Goal: Information Seeking & Learning: Check status

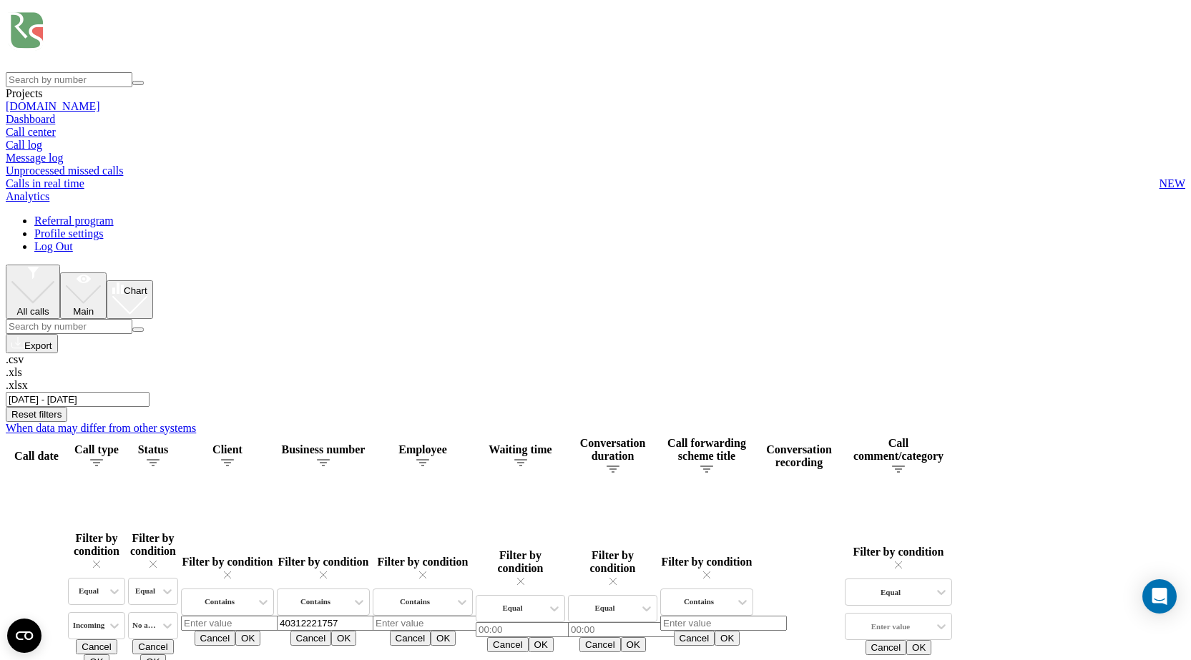
click at [150, 392] on input "[DATE] - [DATE]" at bounding box center [78, 399] width 144 height 15
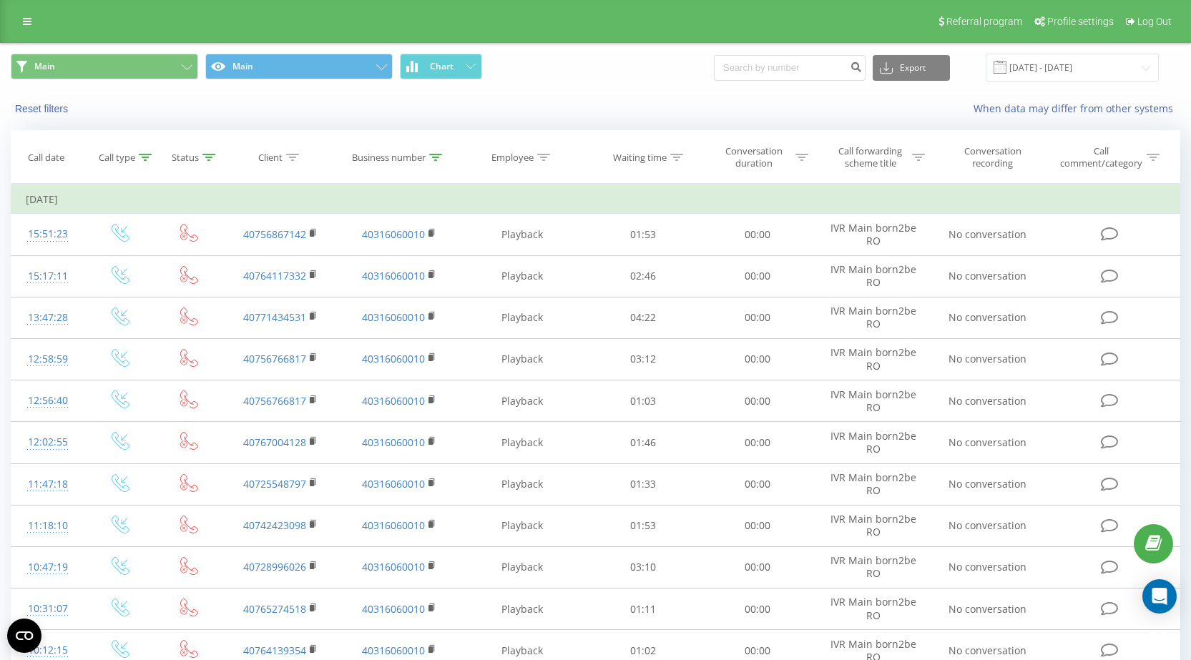
click at [1107, 71] on input "21.05.2025 - 21.08.2025" at bounding box center [1072, 68] width 173 height 28
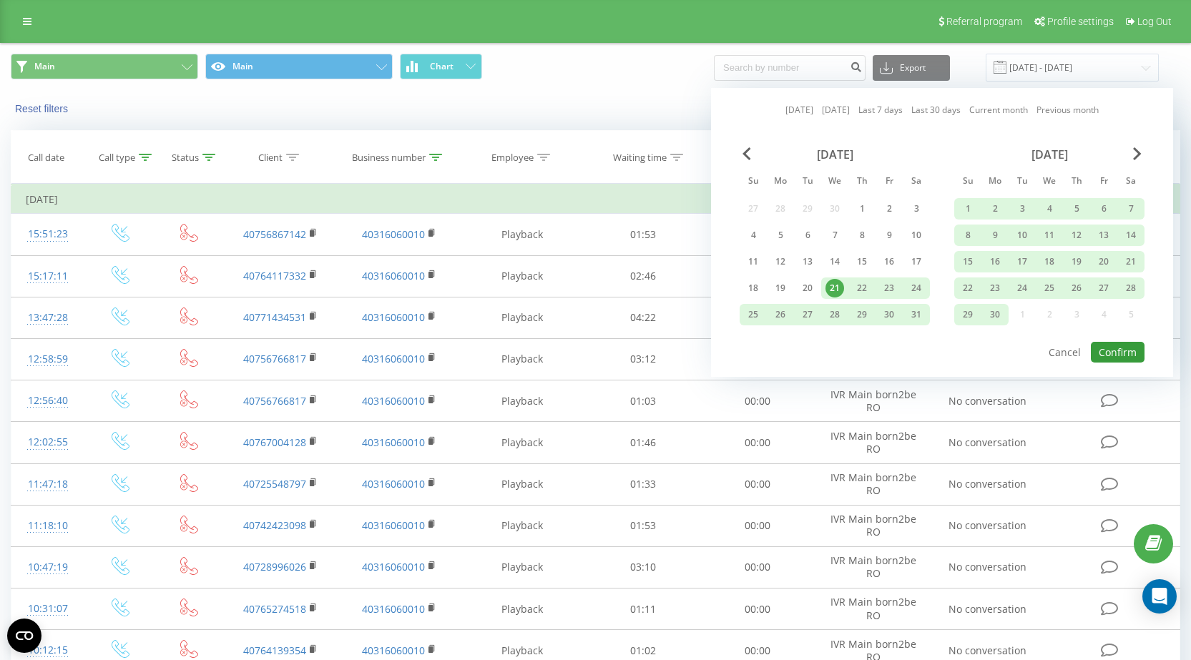
click at [1116, 351] on button "Confirm" at bounding box center [1118, 352] width 54 height 21
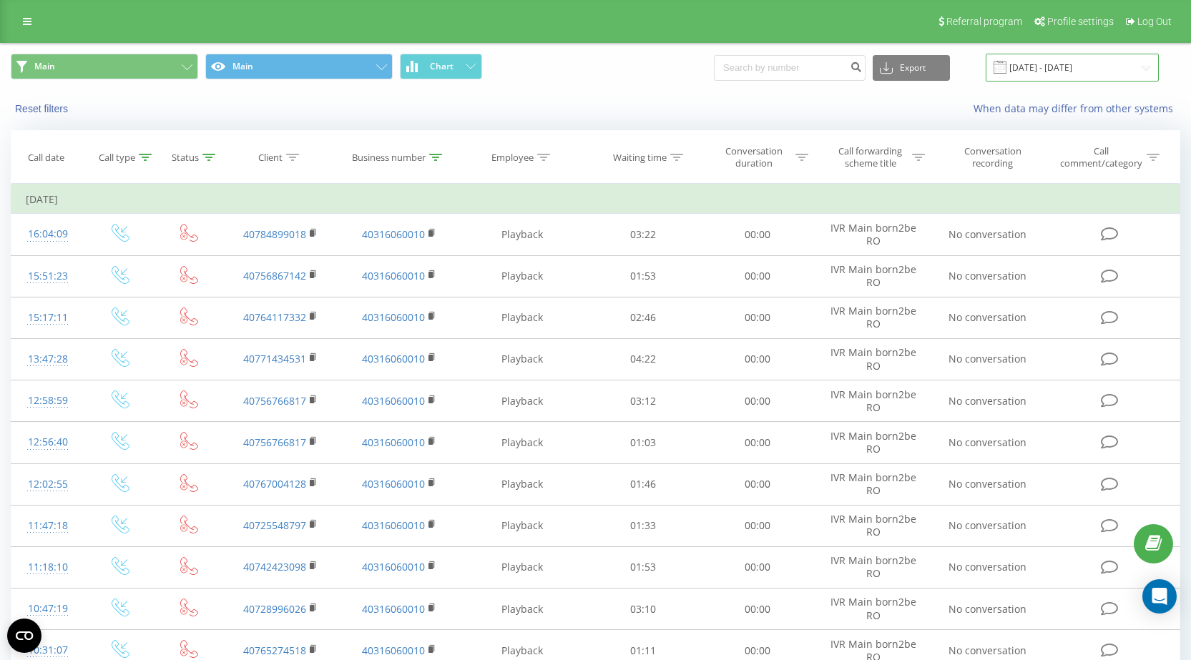
click at [1068, 57] on input "21.05.2025 - 21.08.2025" at bounding box center [1072, 68] width 173 height 28
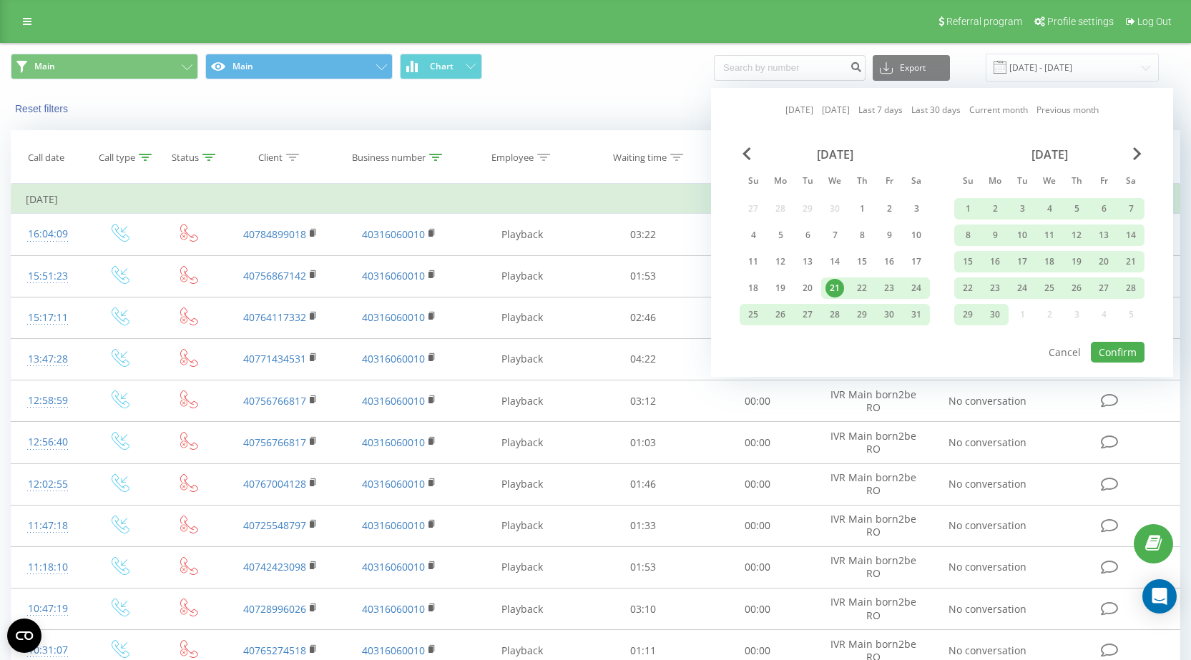
click at [829, 293] on div "21" at bounding box center [835, 288] width 19 height 19
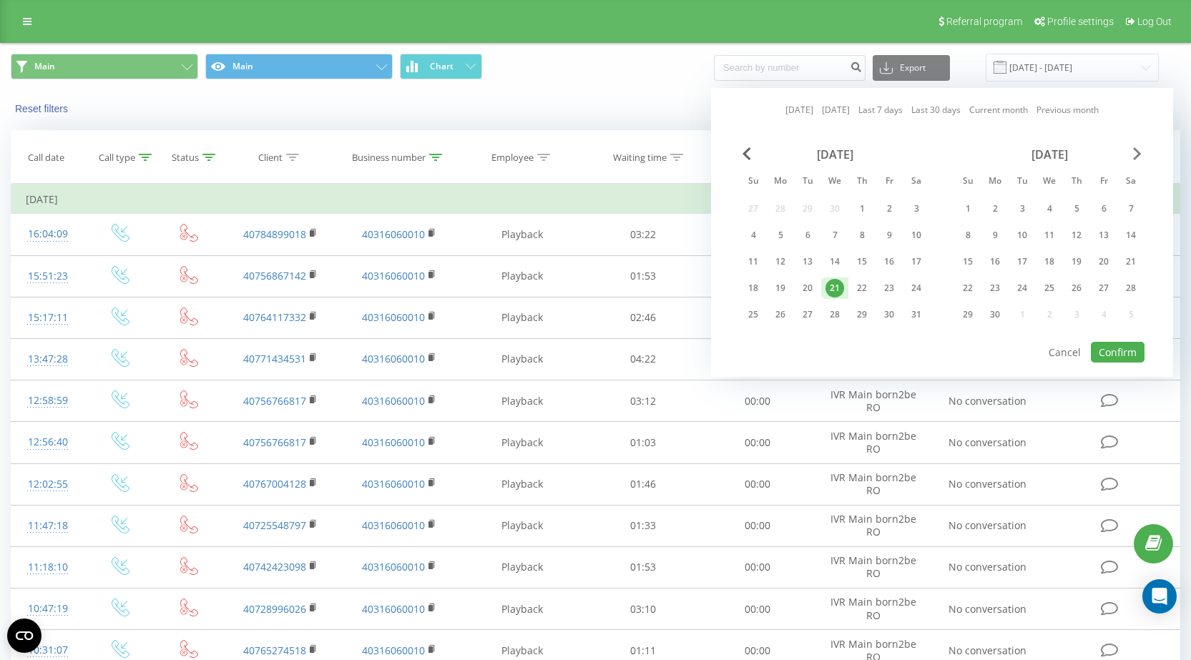
click at [1135, 157] on span "Next Month" at bounding box center [1137, 153] width 9 height 13
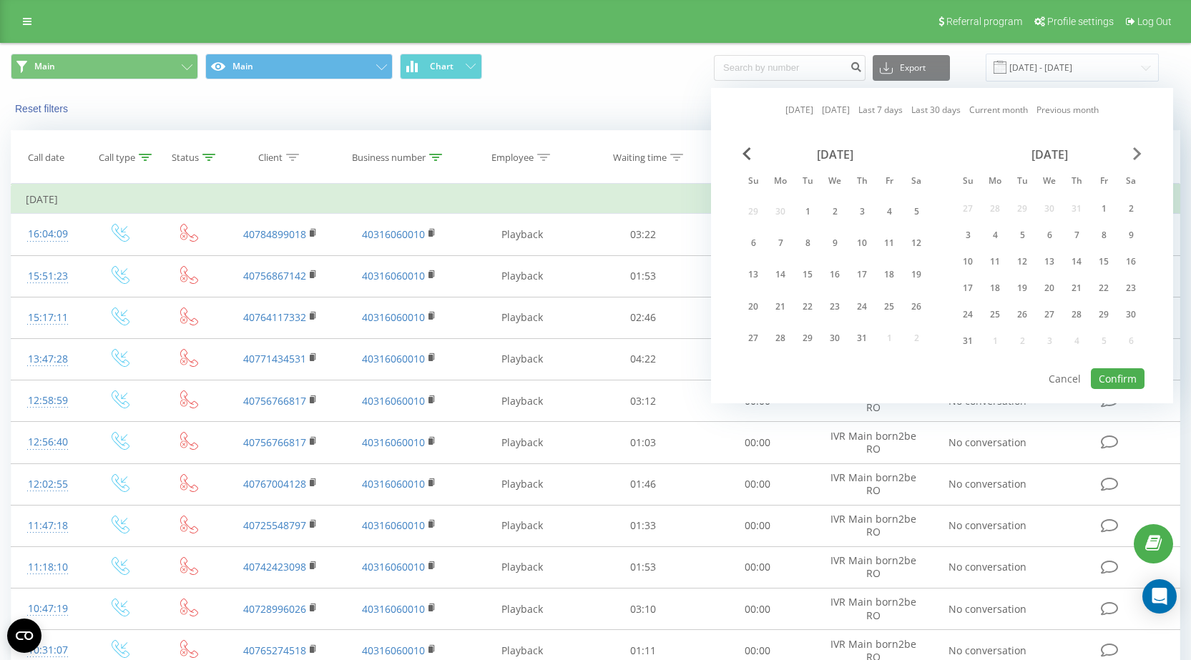
click at [1135, 157] on span "Next Month" at bounding box center [1137, 153] width 9 height 13
click at [1017, 331] on div "30" at bounding box center [1022, 338] width 19 height 19
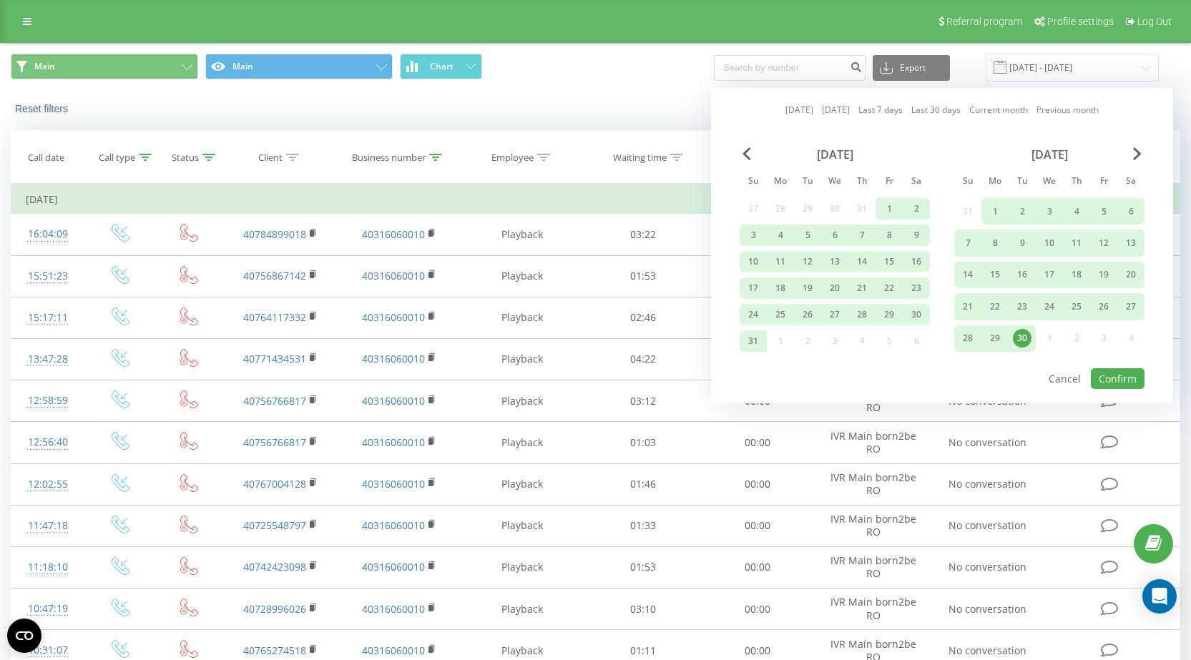
click at [1146, 386] on div "Today Yesterday Last 7 days Last 30 days Current month Previous month August 20…" at bounding box center [942, 246] width 462 height 316
click at [1134, 380] on button "Confirm" at bounding box center [1118, 378] width 54 height 21
type input "21.05.2025 - 30.09.2025"
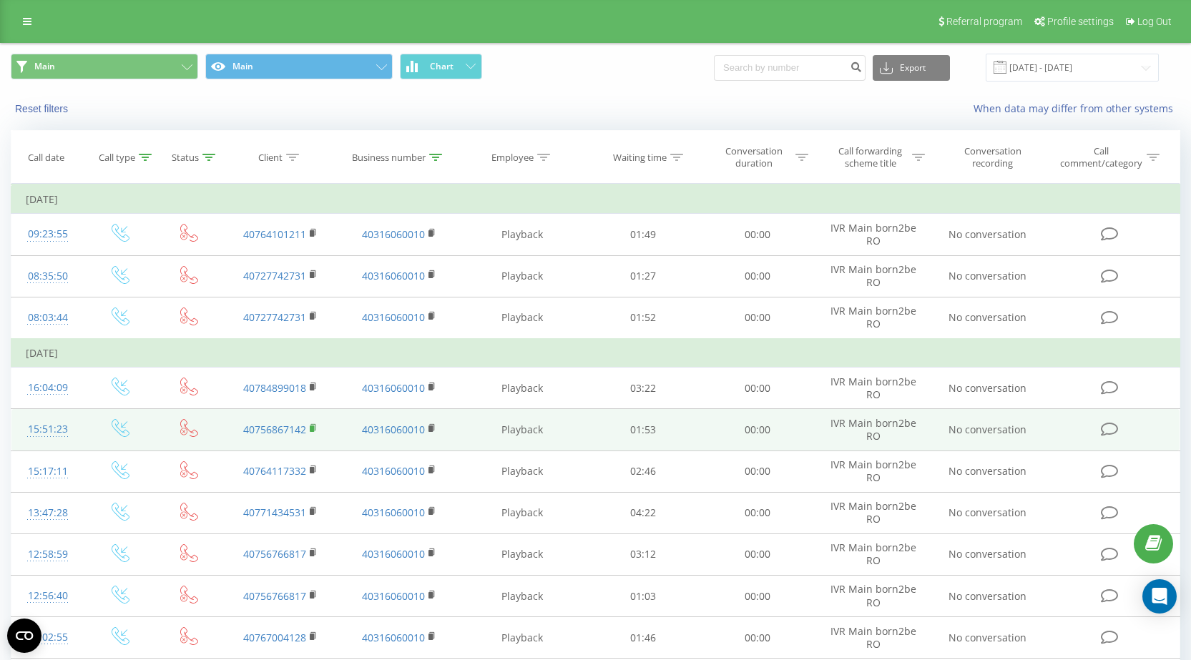
click at [315, 426] on icon at bounding box center [314, 429] width 8 height 10
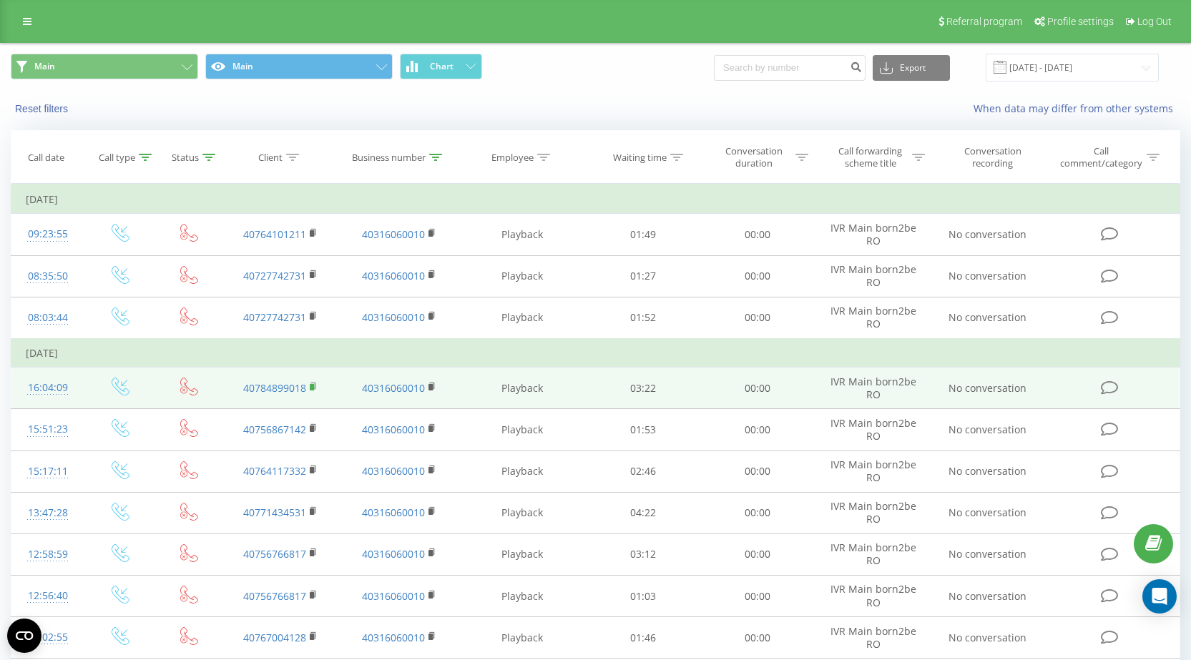
click at [310, 385] on rect at bounding box center [312, 387] width 4 height 6
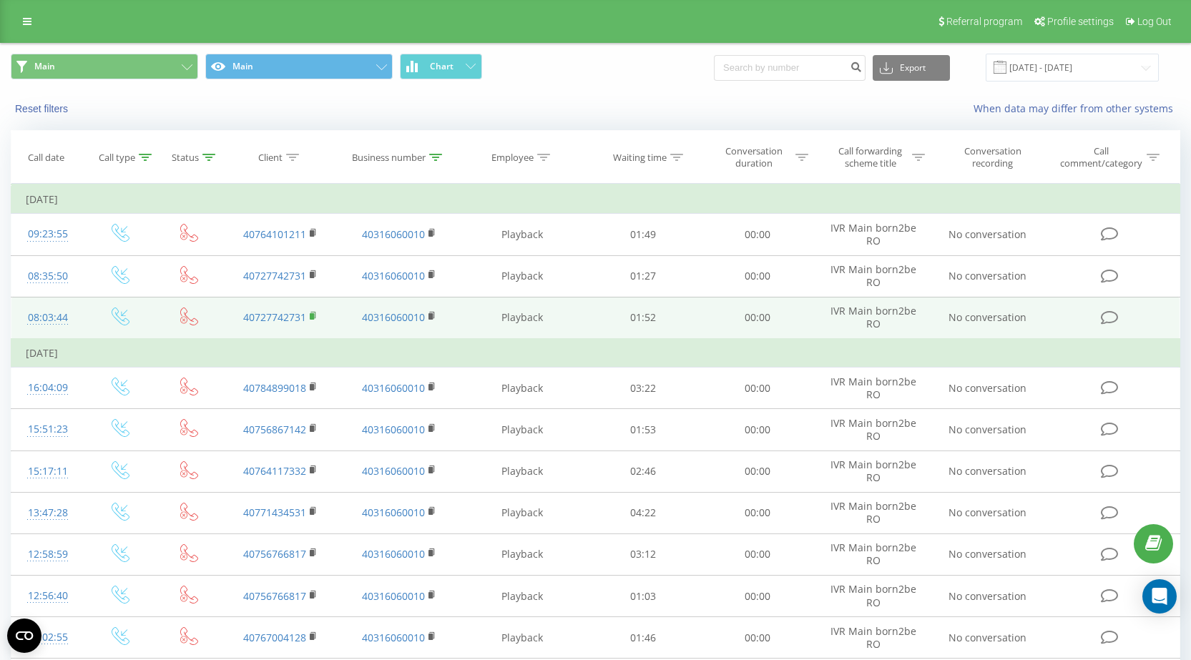
click at [313, 316] on rect at bounding box center [312, 316] width 4 height 6
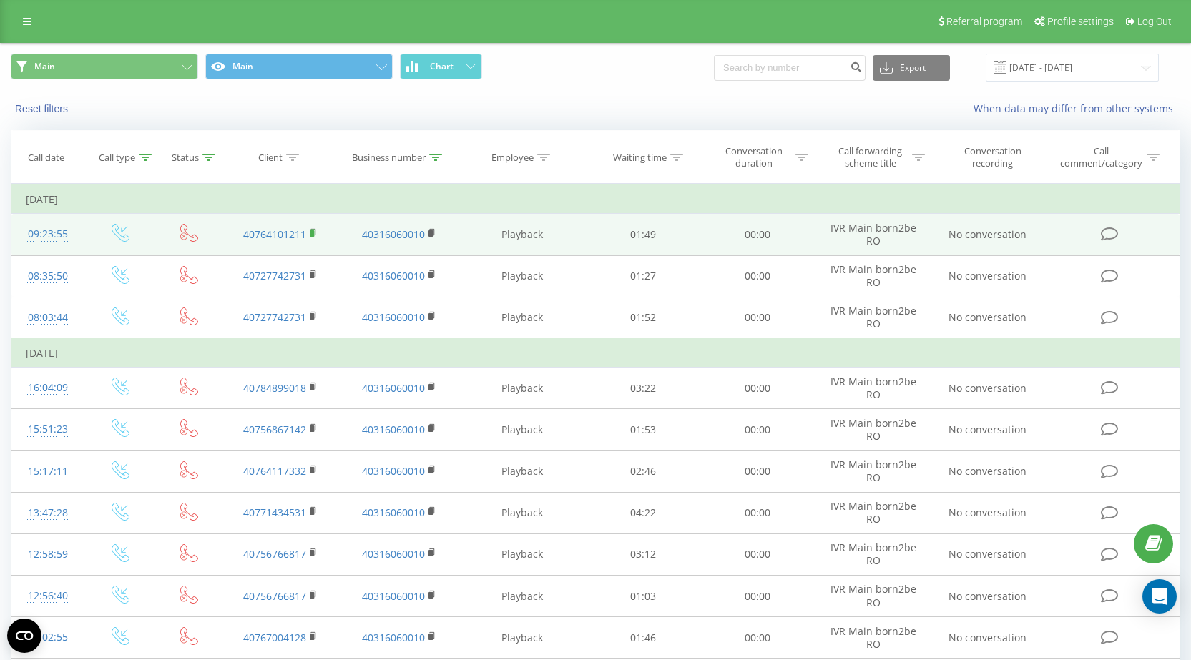
click at [311, 232] on rect at bounding box center [312, 233] width 4 height 6
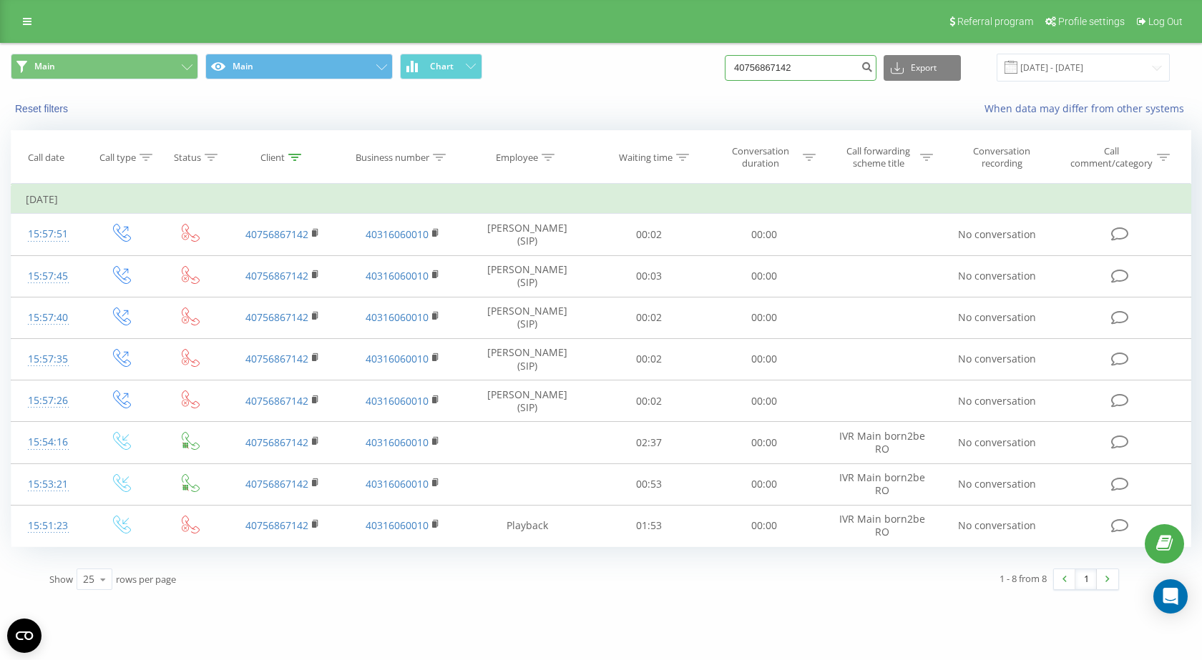
drag, startPoint x: 851, startPoint y: 67, endPoint x: 698, endPoint y: 89, distance: 154.8
click at [698, 89] on div "Main Main Chart 40756867142 Export .csv .xls .xlsx 21.05.2025 - 21.08.2025" at bounding box center [601, 68] width 1200 height 48
paste input "9949748"
type input "40799497482"
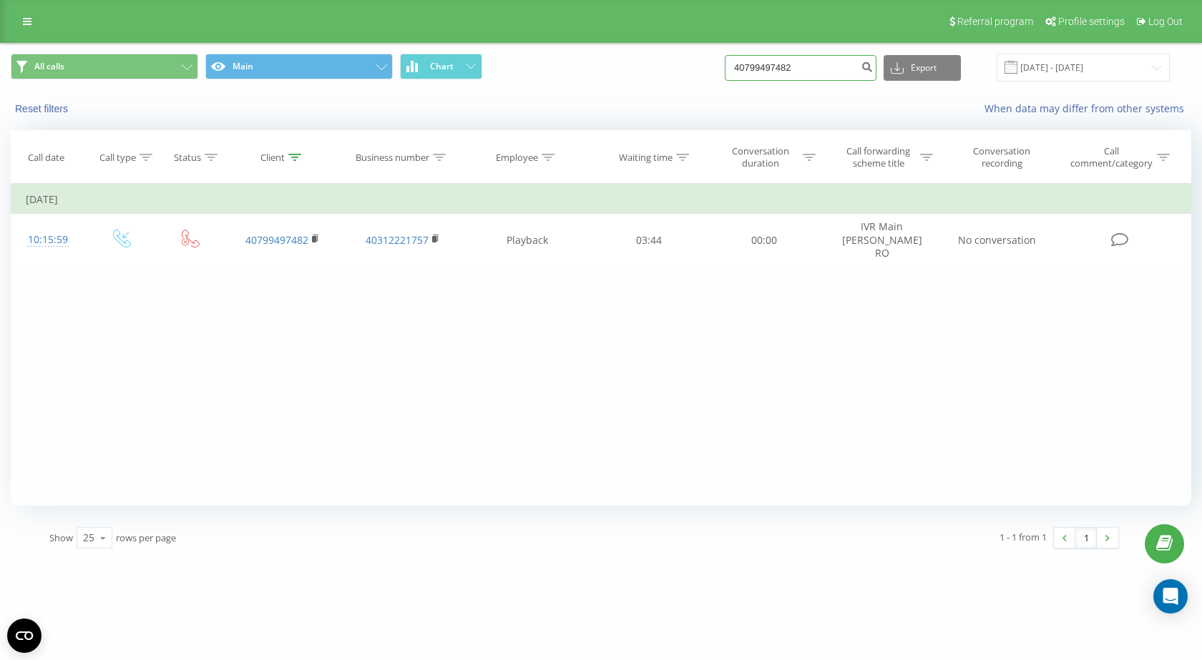
drag, startPoint x: 805, startPoint y: 67, endPoint x: 620, endPoint y: 56, distance: 185.6
click at [620, 56] on div "All calls Main Chart 40799497482 Export .csv .xls .xlsx 22.05.2025 - 22.08.2025" at bounding box center [601, 68] width 1180 height 28
paste input "5686714"
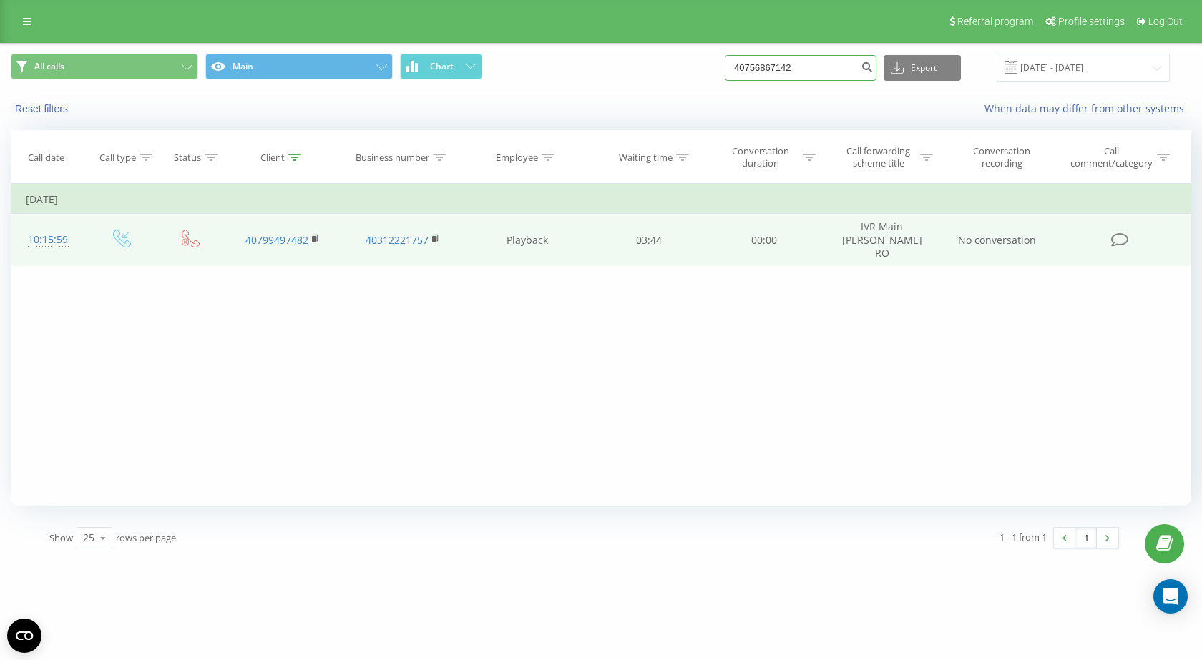
type input "40756867142"
drag, startPoint x: 676, startPoint y: 231, endPoint x: 22, endPoint y: 231, distance: 653.9
click at [22, 231] on tr "10:15:59 40799497482 40312221757 Playback 03:44 00:00 IVR Main Renee RO No conv…" at bounding box center [601, 240] width 1180 height 53
copy tr "10:15:59 40799497482 40312221757 Playback 03:44"
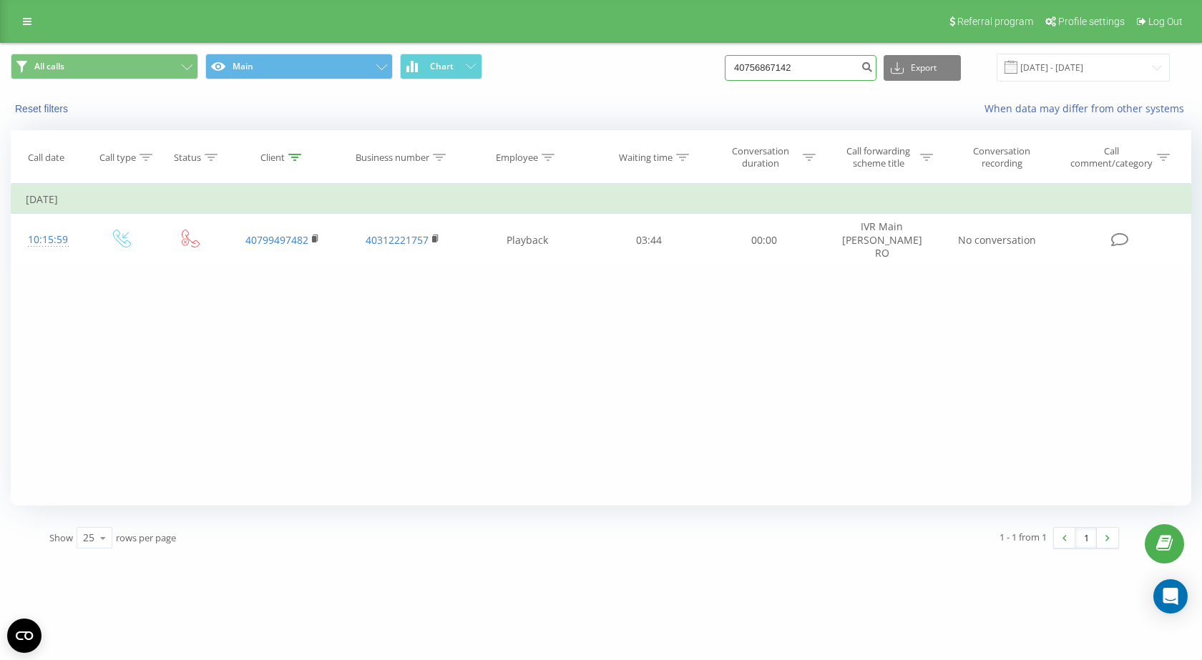
click at [829, 67] on input "40756867142" at bounding box center [801, 68] width 152 height 26
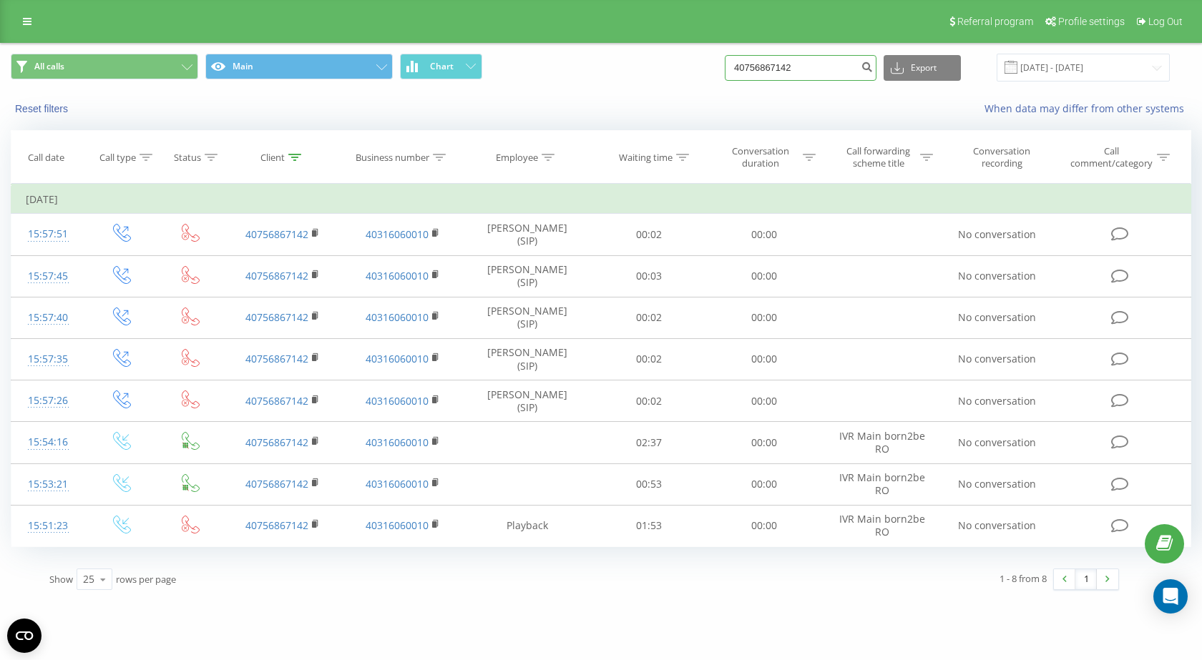
drag, startPoint x: 819, startPoint y: 69, endPoint x: 655, endPoint y: 62, distance: 164.7
click at [655, 62] on div "All calls Main Chart 40756867142 Export .csv .xls .xlsx 22.05.2025 - 22.08.2025" at bounding box center [601, 68] width 1180 height 28
paste input "84899018"
type input "40784899018"
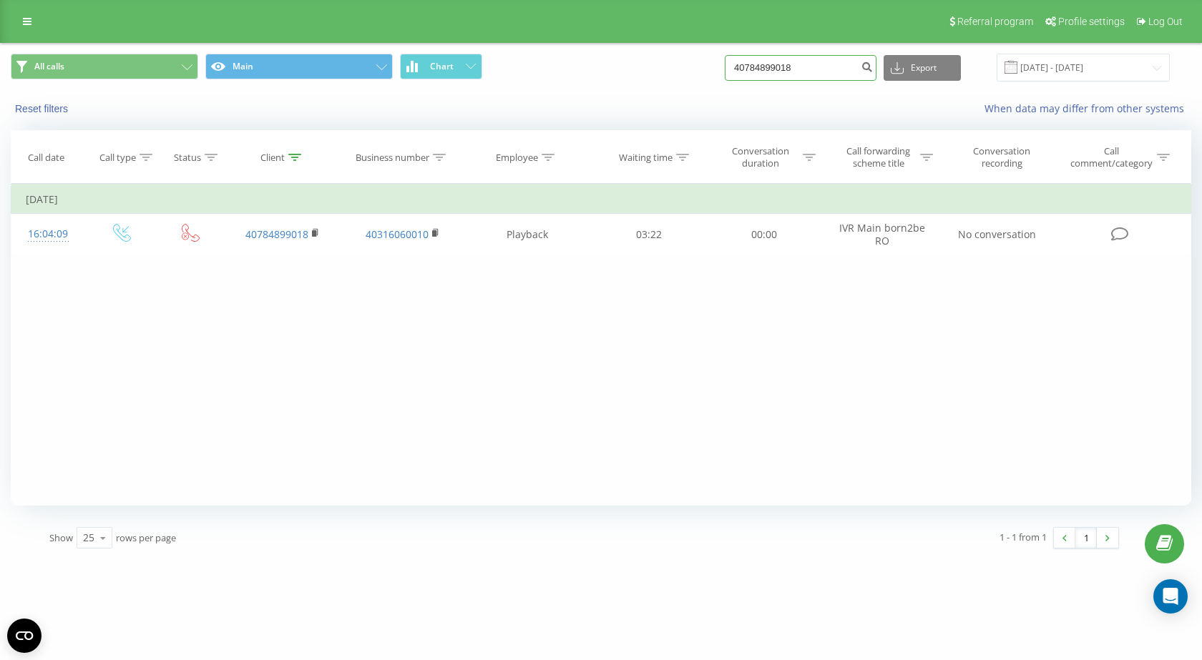
drag, startPoint x: 818, startPoint y: 69, endPoint x: 609, endPoint y: 82, distance: 209.3
click at [609, 82] on div "All calls Main Chart 40784899018 Export .csv .xls .xlsx 22.05.2025 - 22.08.2025" at bounding box center [601, 68] width 1180 height 28
paste input "27742731"
type input "40727742731"
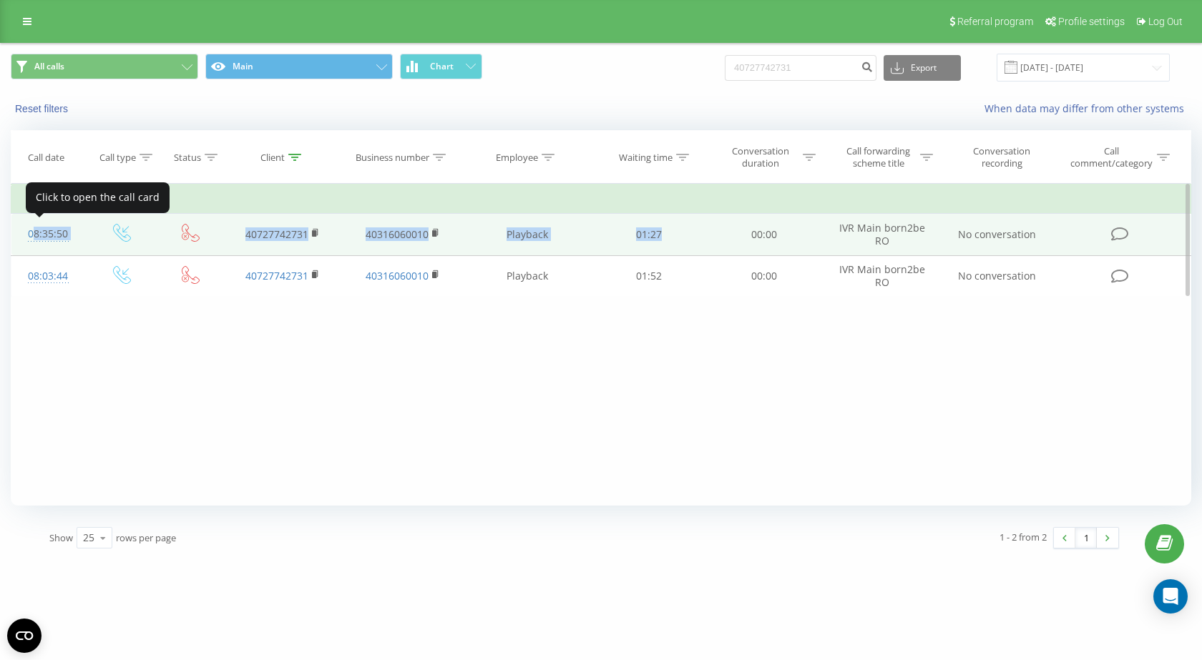
drag, startPoint x: 685, startPoint y: 235, endPoint x: 23, endPoint y: 237, distance: 662.5
click at [26, 231] on tr "08:35:50 40727742731 40316060010 Playback 01:27 00:00 IVR Main born2be RO No co…" at bounding box center [601, 234] width 1180 height 41
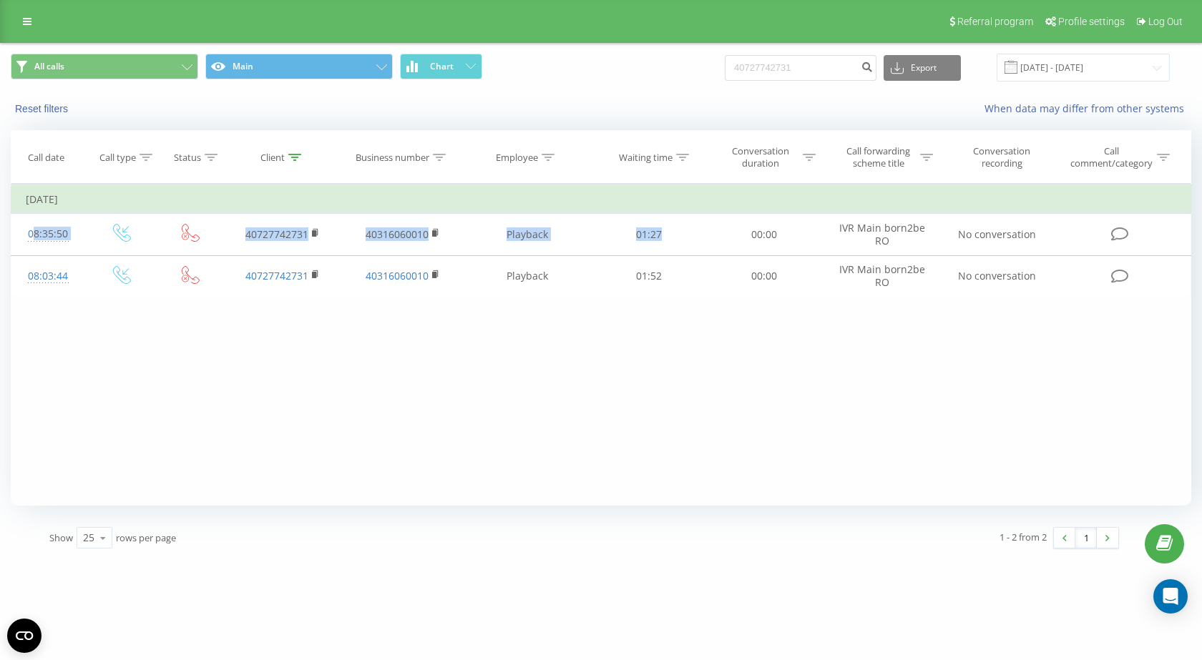
copy tr "08:35:50 40727742731 40316060010 Playback 01:27"
drag, startPoint x: 814, startPoint y: 66, endPoint x: 581, endPoint y: 49, distance: 233.9
click at [581, 49] on div "All calls Main Chart 40727742731 Export .csv .xls .xlsx 22.05.2025 - 22.08.2025" at bounding box center [601, 68] width 1200 height 48
paste input "6410121"
type input "40764101211"
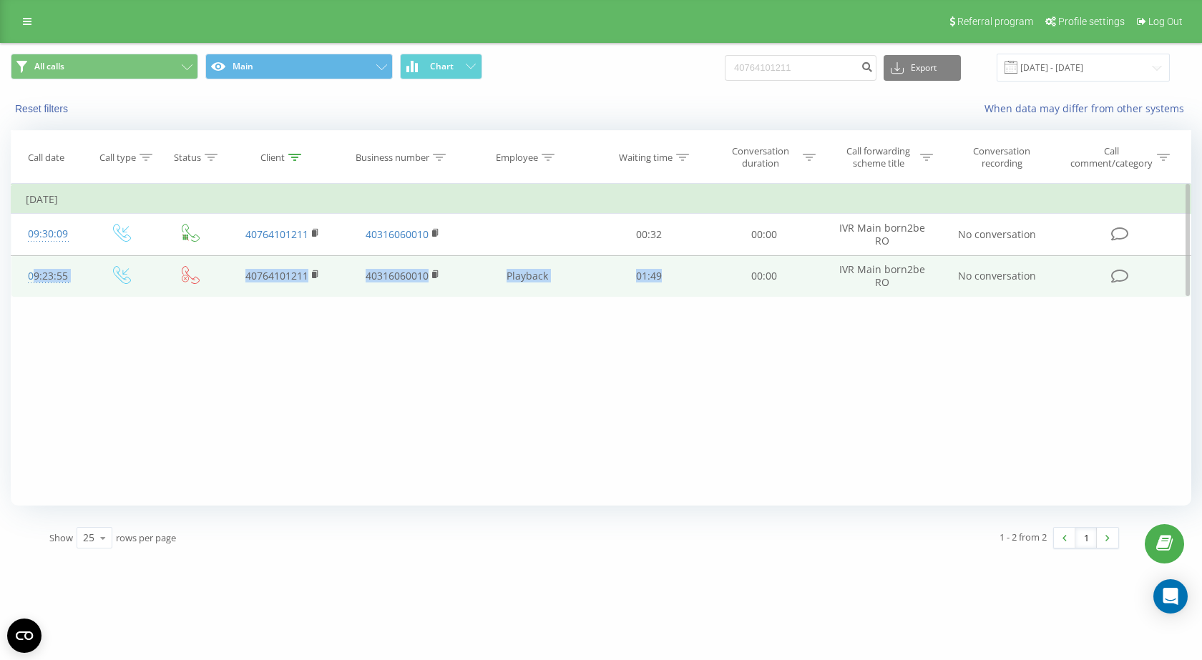
drag, startPoint x: 679, startPoint y: 269, endPoint x: 15, endPoint y: 278, distance: 664.0
click at [15, 278] on tr "09:23:55 40764101211 40316060010 Playback 01:49 00:00 IVR Main born2be RO No co…" at bounding box center [601, 275] width 1180 height 41
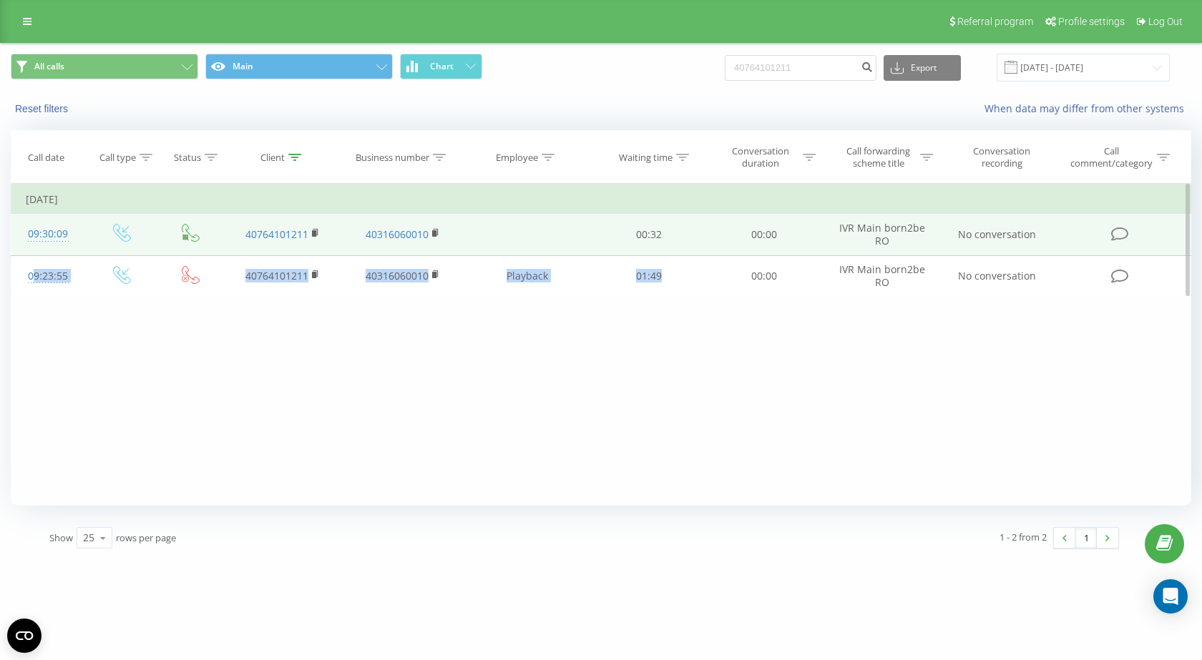
copy tr "09:23:55 40764101211 40316060010 Playback 01:49"
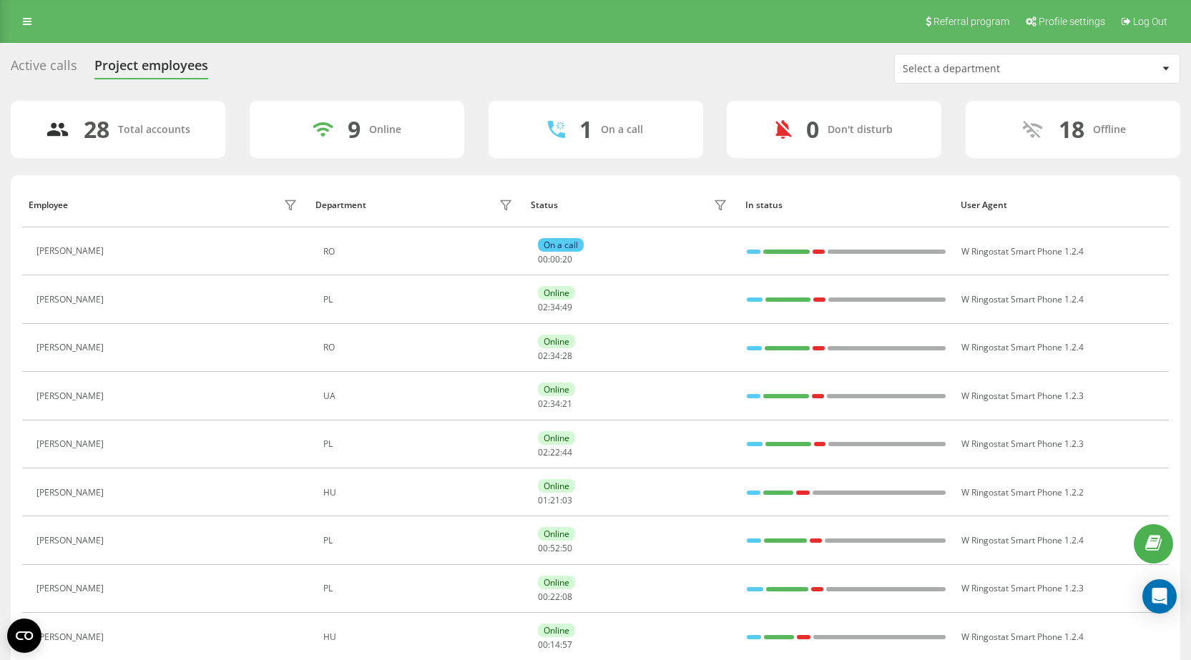
click at [1042, 67] on div "Select a department" at bounding box center [988, 69] width 171 height 12
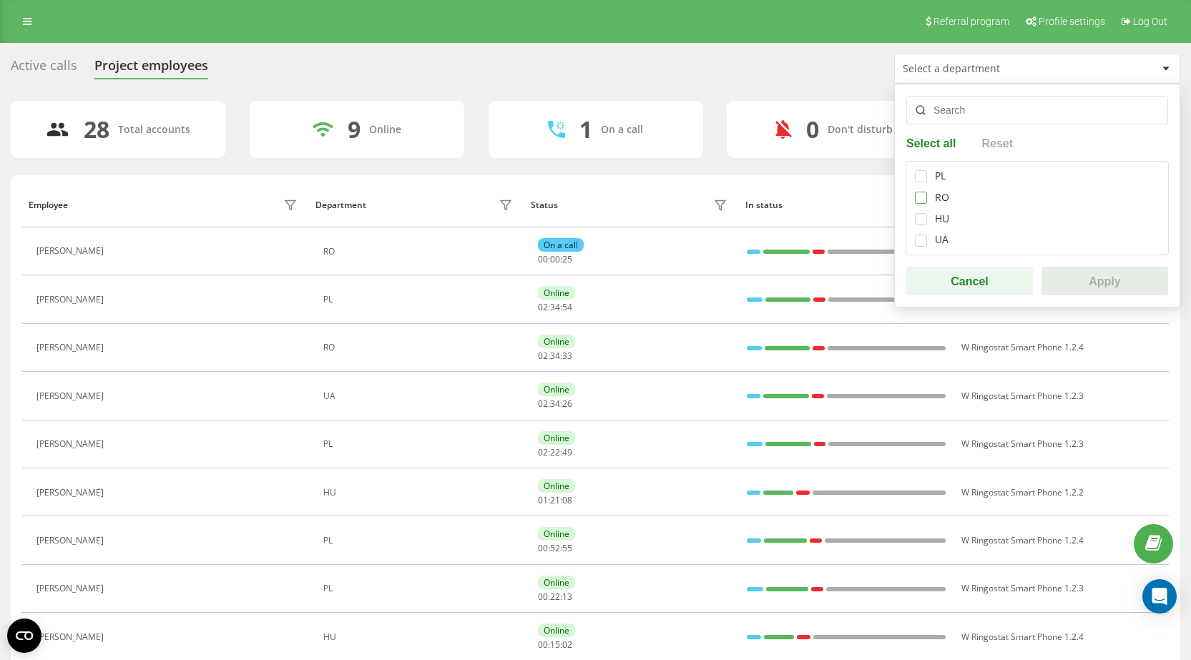
click at [921, 192] on label at bounding box center [921, 192] width 12 height 0
checkbox input "true"
click at [1104, 275] on button "Apply" at bounding box center [1105, 281] width 127 height 29
